Goal: Task Accomplishment & Management: Manage account settings

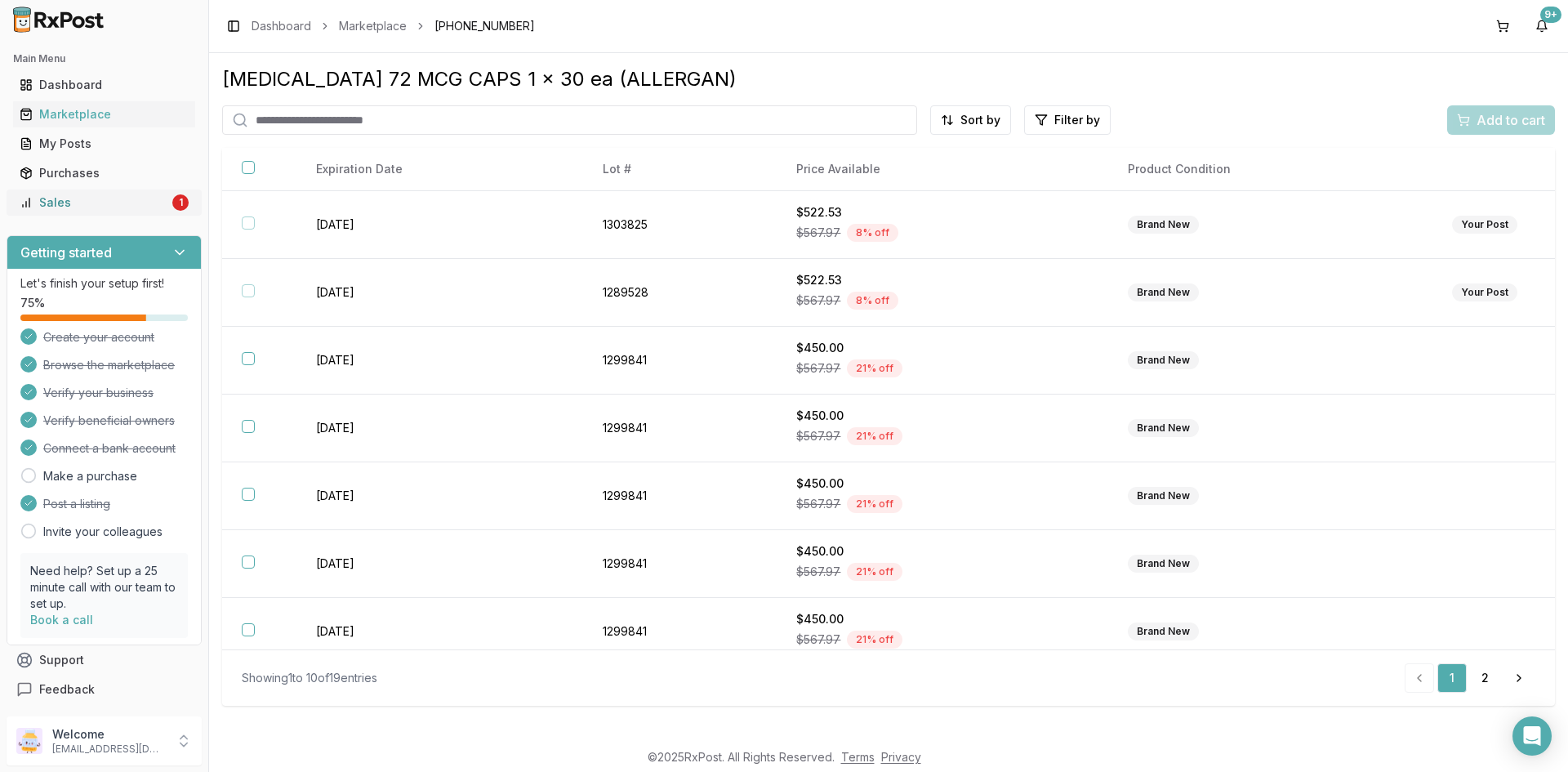
click at [71, 213] on link "Sales 1" at bounding box center [103, 202] width 182 height 29
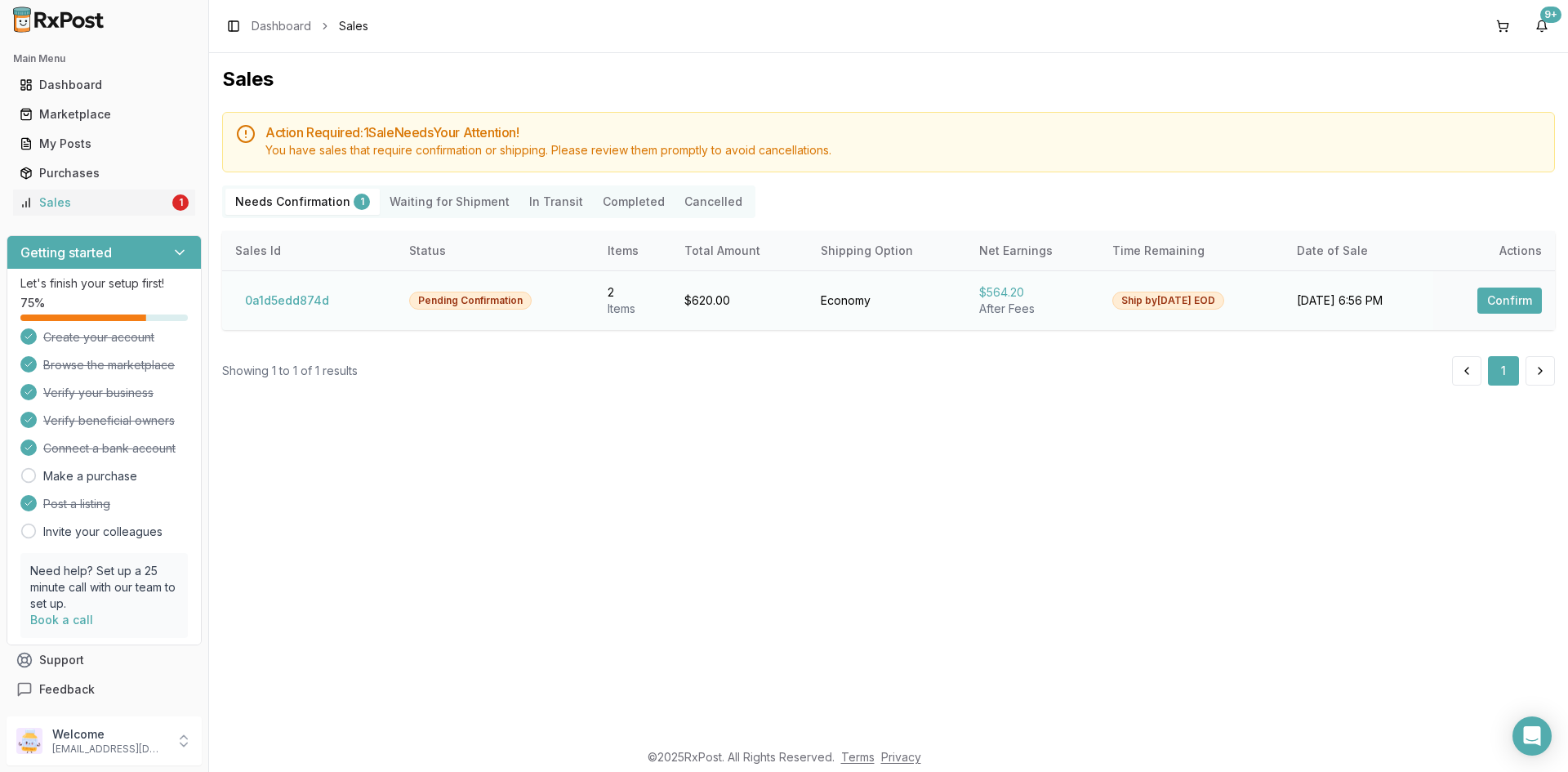
click at [776, 304] on button "Confirm" at bounding box center [1509, 300] width 64 height 26
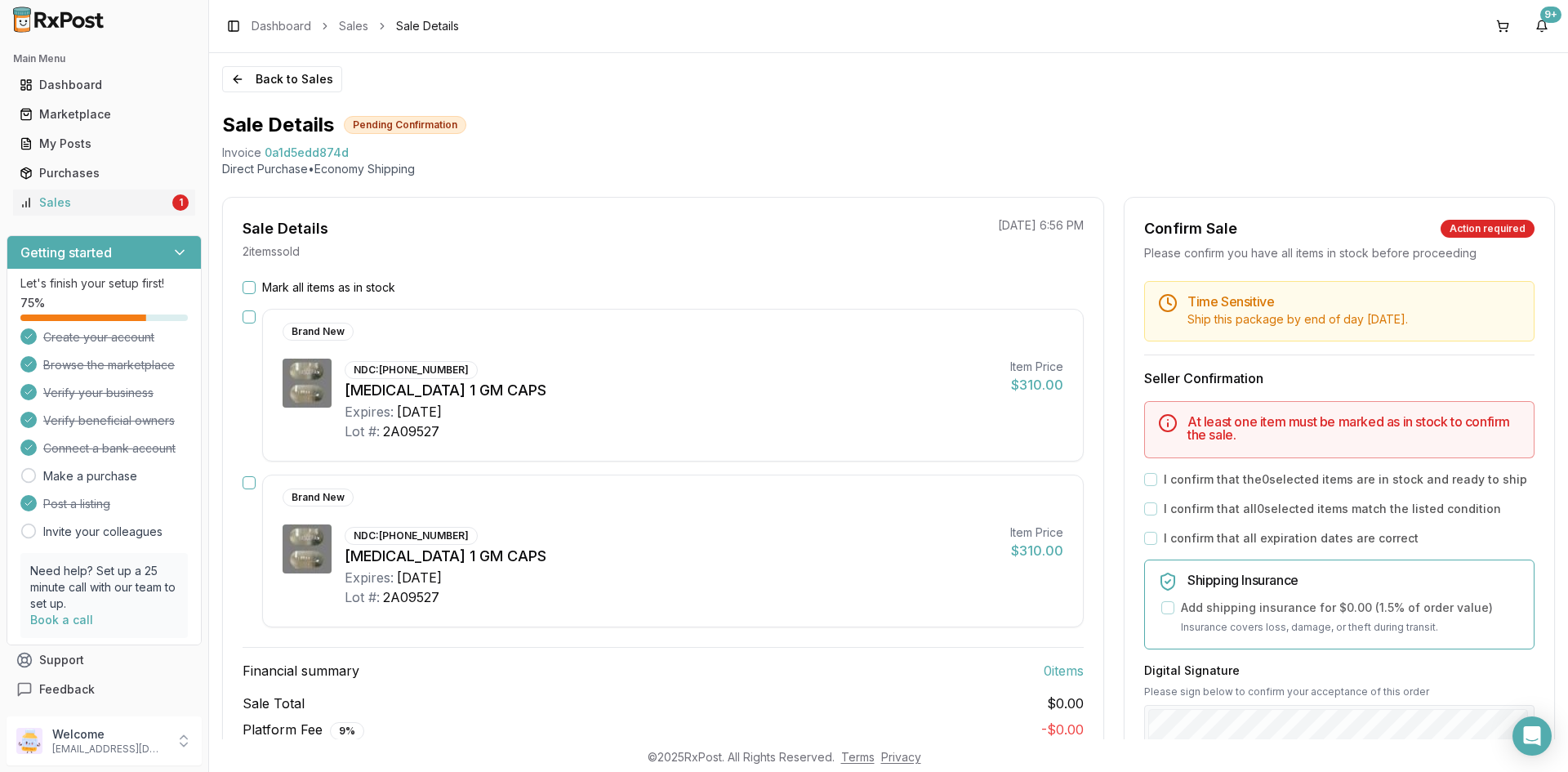
click at [250, 283] on button "Mark all items as in stock" at bounding box center [249, 287] width 13 height 13
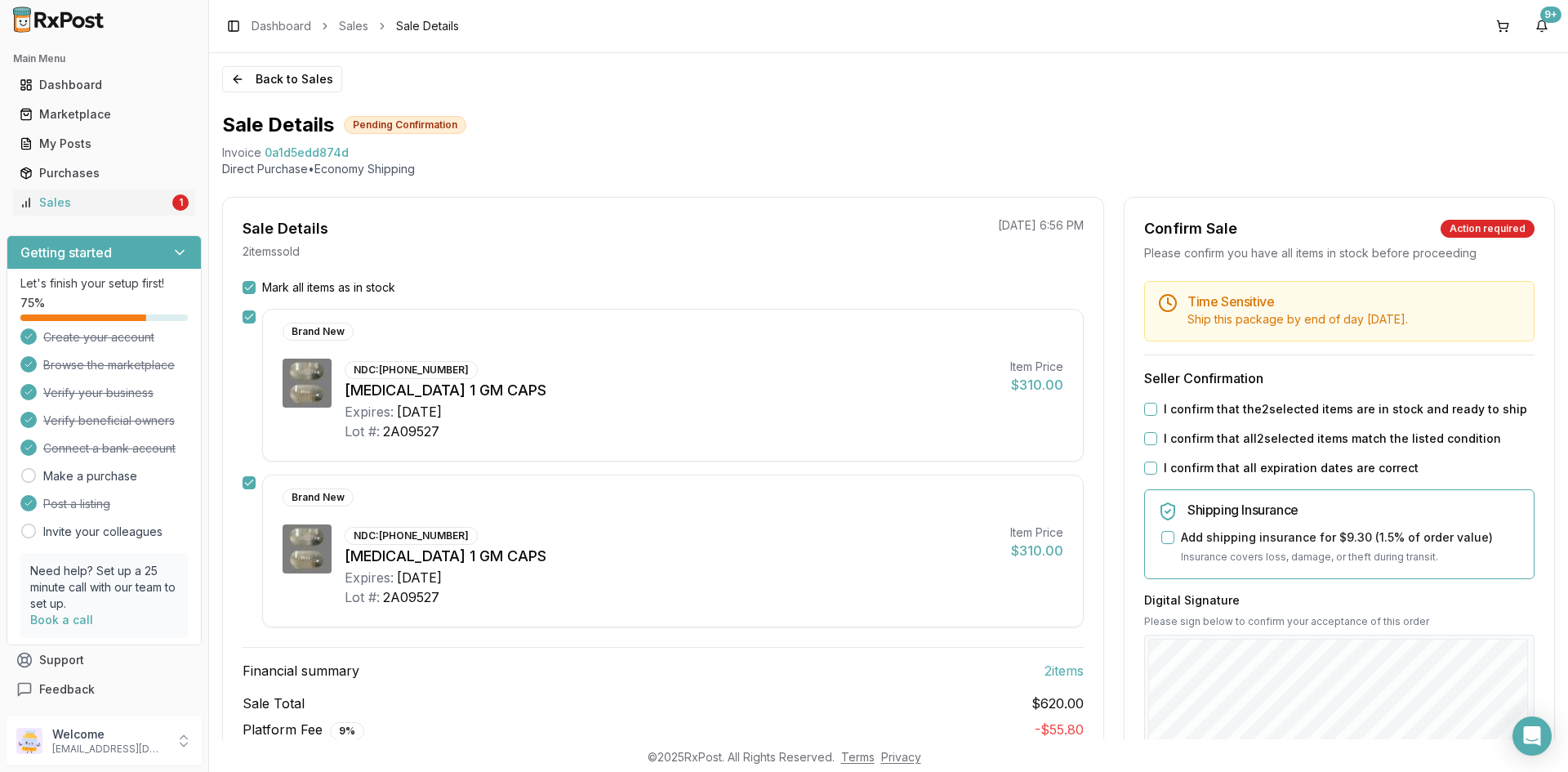
click at [776, 350] on button "I confirm that the 2 selected items are in stock and ready to ship" at bounding box center [1150, 409] width 13 height 13
click at [776, 350] on button "I confirm that all 2 selected items match the listed condition" at bounding box center [1150, 439] width 13 height 13
click at [776, 350] on button "I confirm that all expiration dates are correct" at bounding box center [1150, 468] width 13 height 13
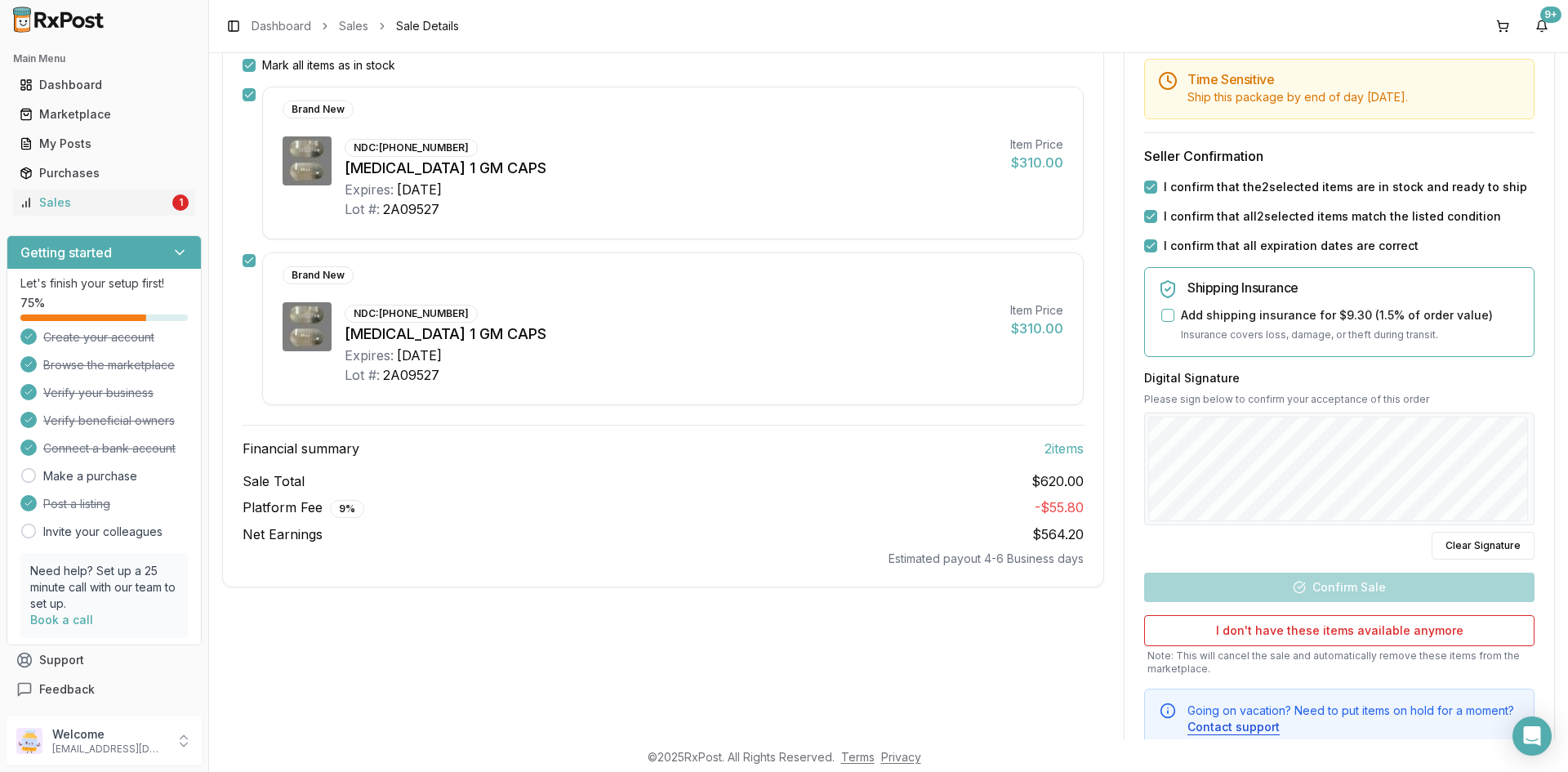
scroll to position [245, 0]
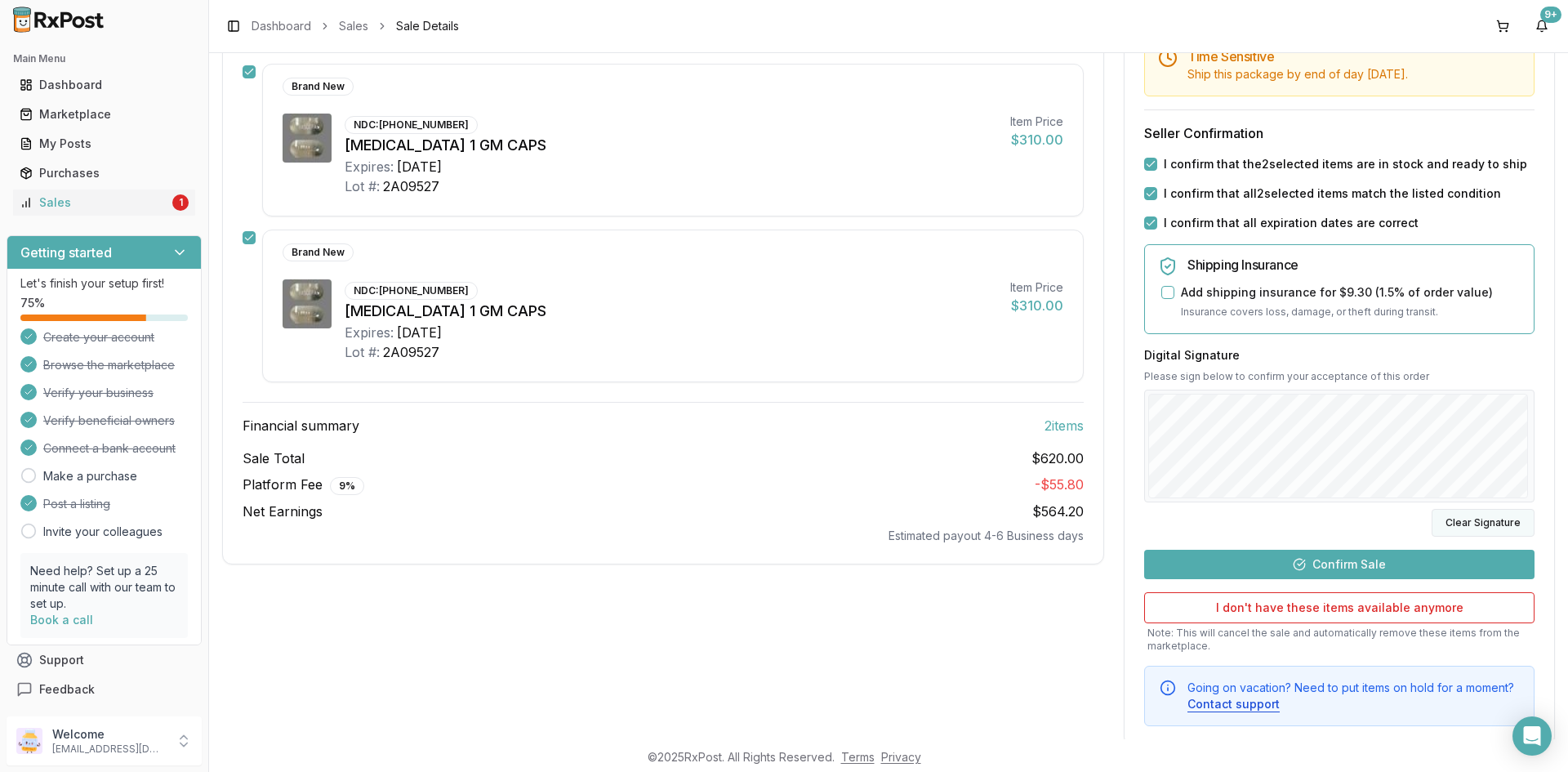
click at [776, 350] on button "Clear Signature" at bounding box center [1483, 523] width 103 height 28
drag, startPoint x: 382, startPoint y: 126, endPoint x: 460, endPoint y: 121, distance: 78.2
click at [460, 121] on div "NDC: 52937-0001-20" at bounding box center [410, 125] width 133 height 18
copy div "52937-0001-20"
click at [776, 350] on button "Confirm Sale" at bounding box center [1339, 565] width 390 height 29
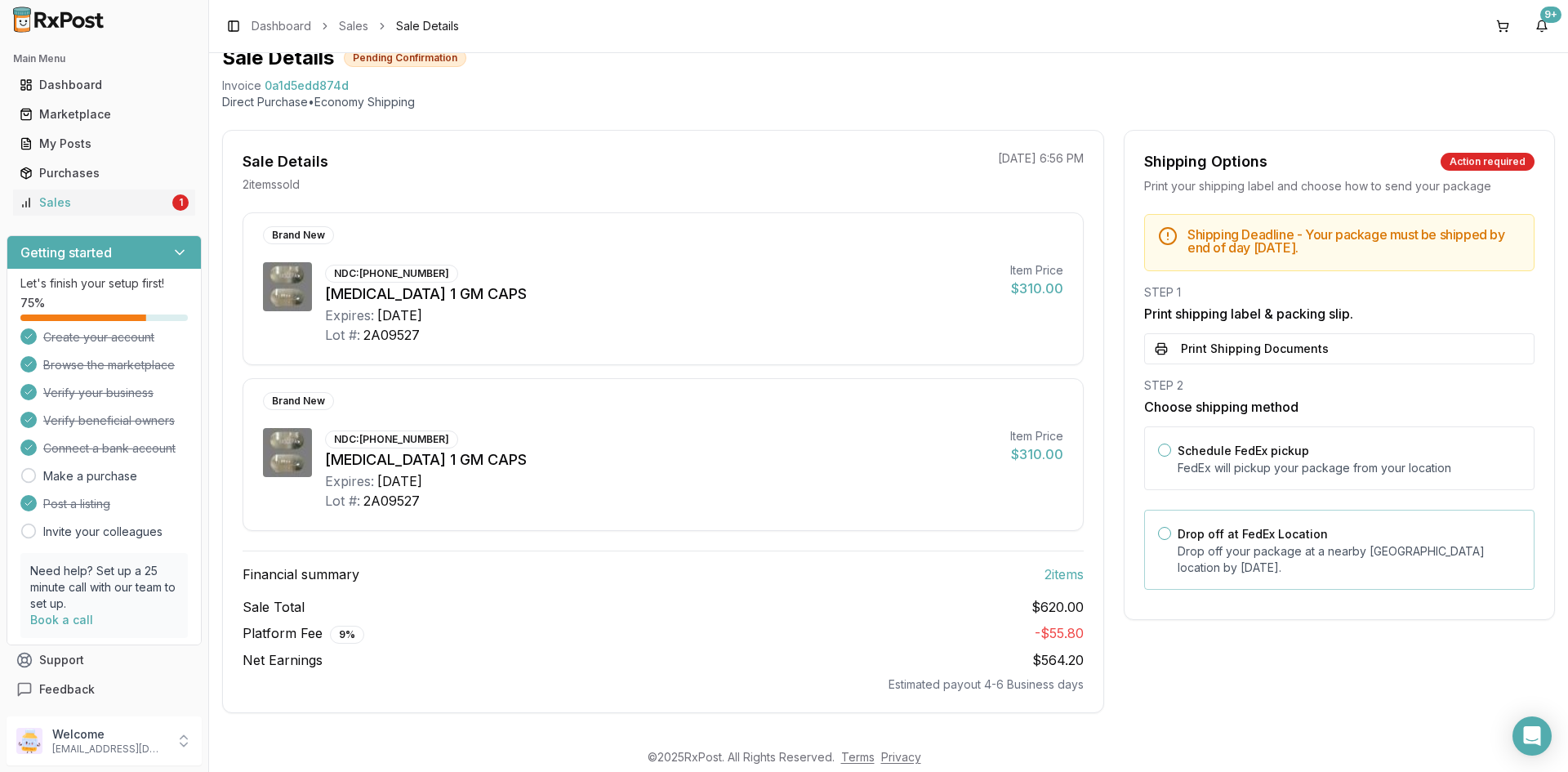
scroll to position [67, 0]
click at [776, 342] on button "Print Shipping Documents" at bounding box center [1339, 349] width 390 height 31
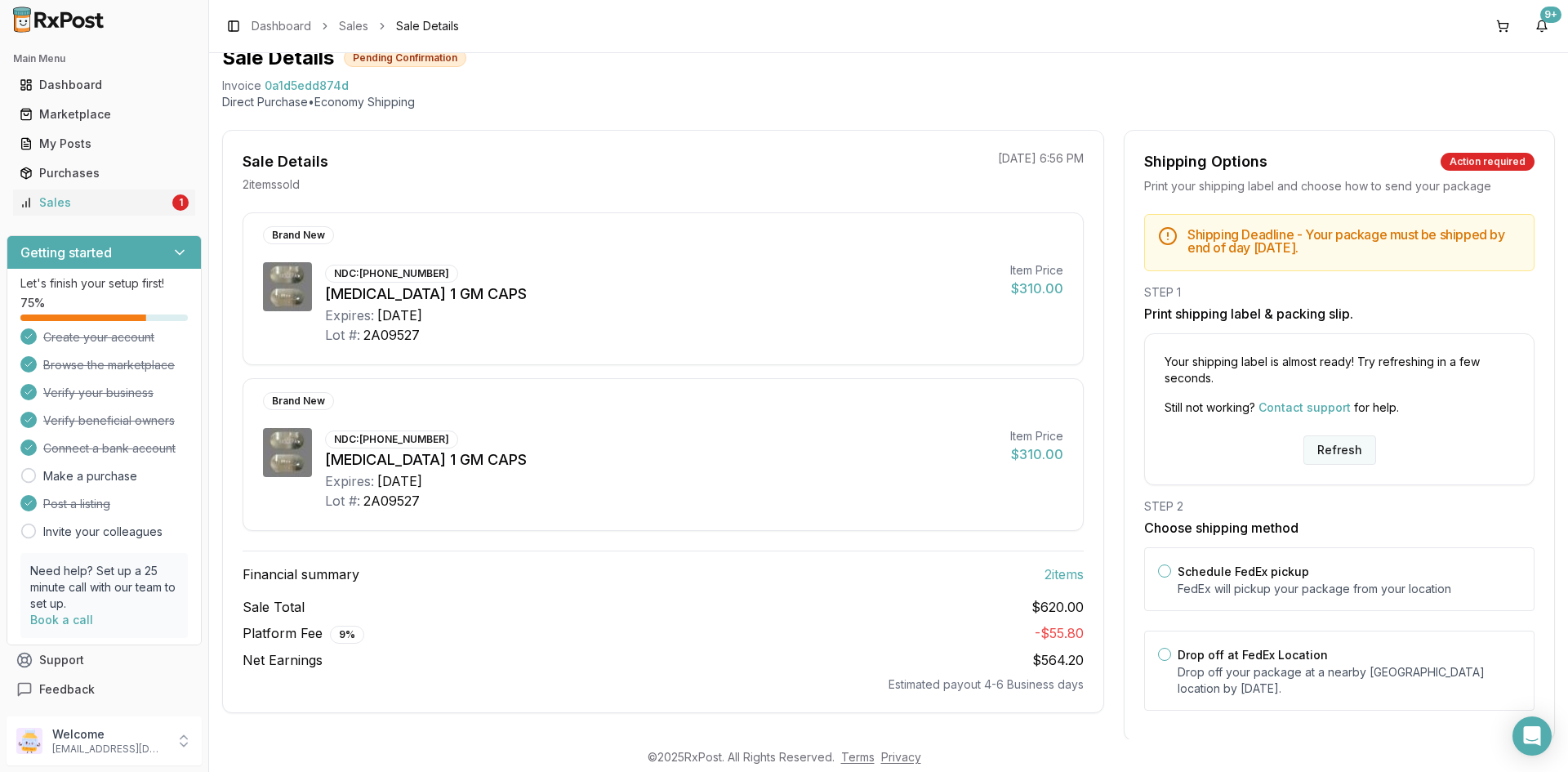
click at [776, 350] on button "Refresh" at bounding box center [1340, 450] width 72 height 29
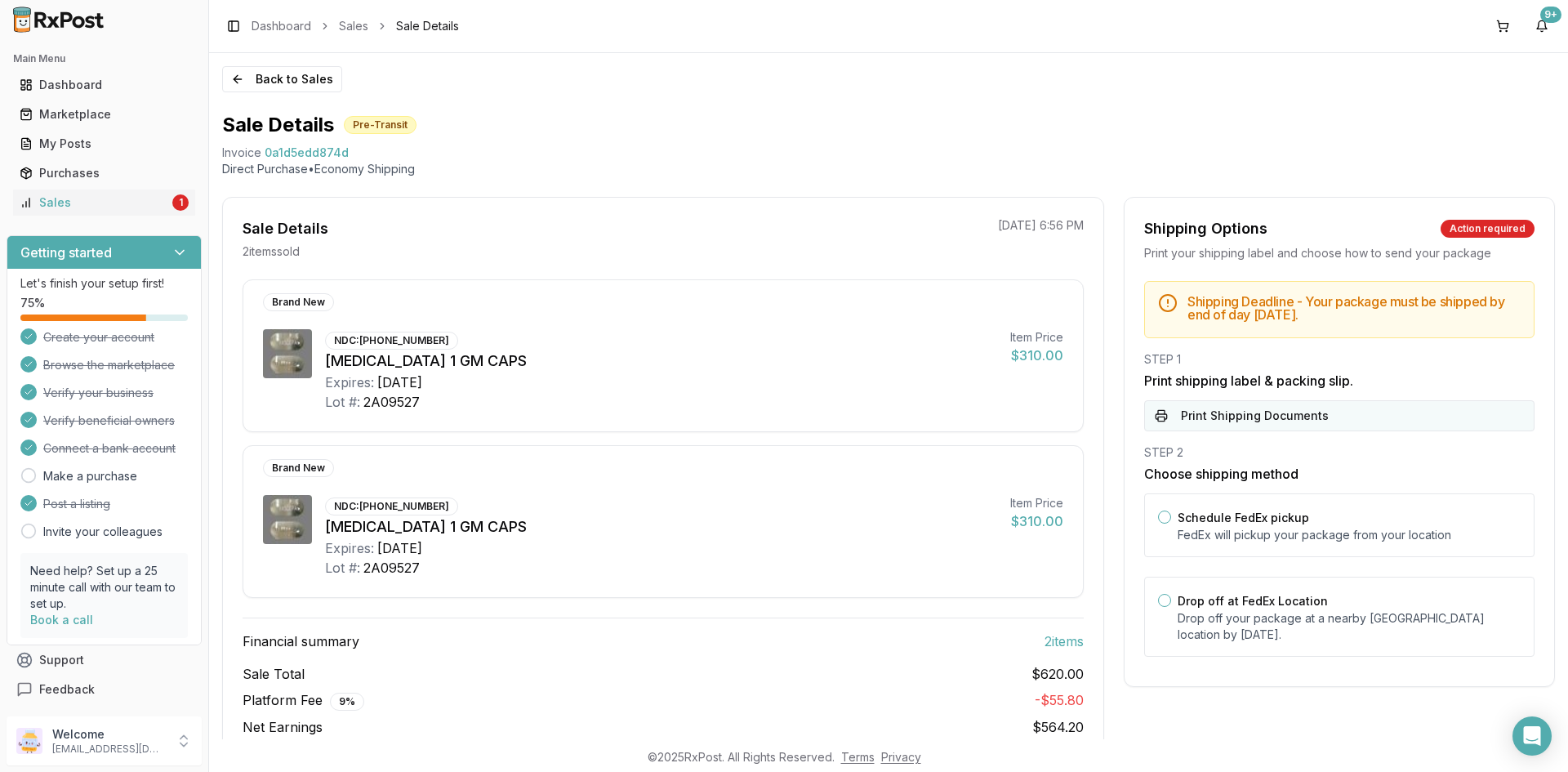
click at [1251, 413] on button "Print Shipping Documents" at bounding box center [1339, 416] width 390 height 31
